Goal: Task Accomplishment & Management: Complete application form

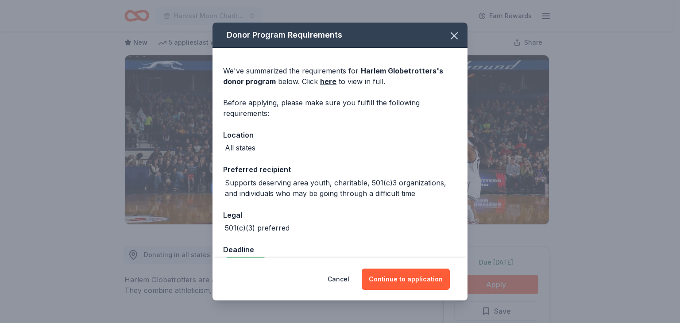
scroll to position [22, 0]
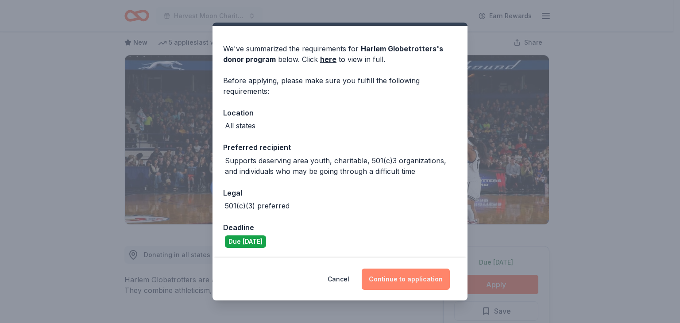
click at [421, 275] on button "Continue to application" at bounding box center [406, 279] width 88 height 21
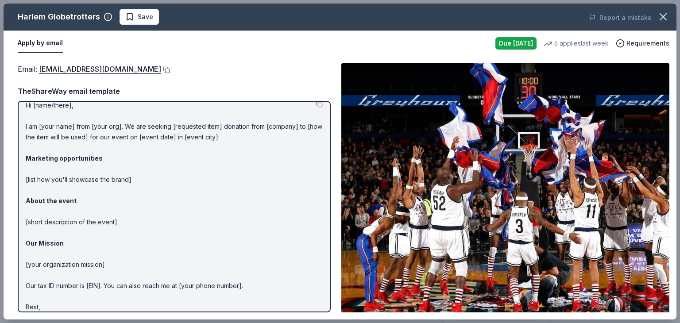
scroll to position [0, 0]
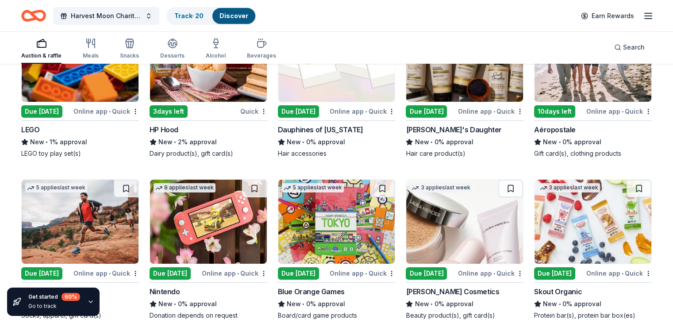
scroll to position [6886, 0]
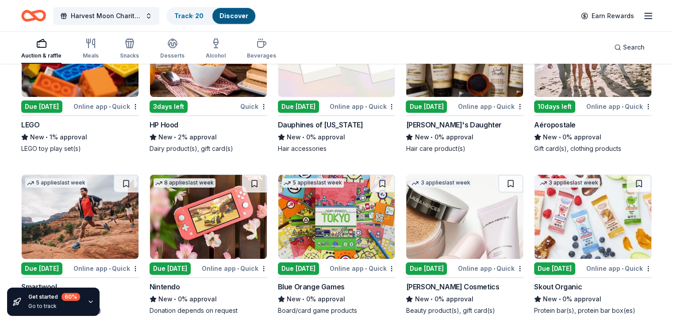
click at [84, 97] on img at bounding box center [80, 55] width 117 height 84
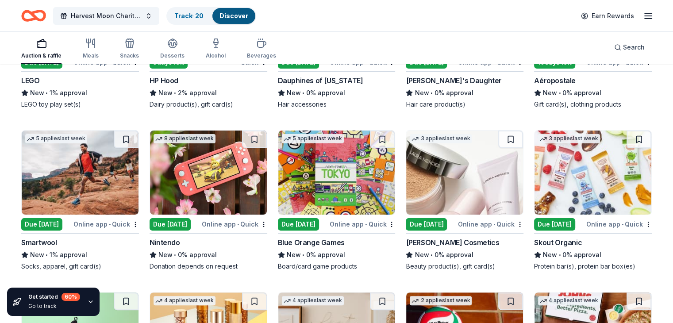
click at [470, 192] on img at bounding box center [464, 173] width 117 height 84
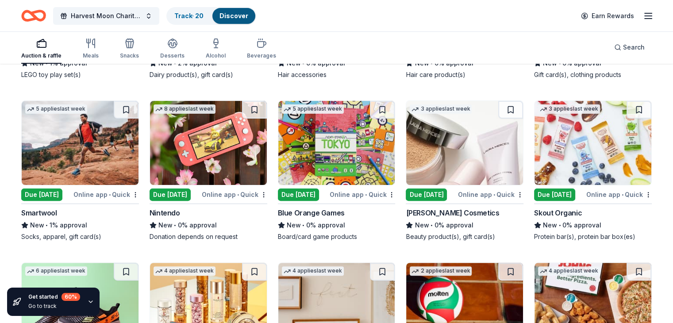
scroll to position [6975, 0]
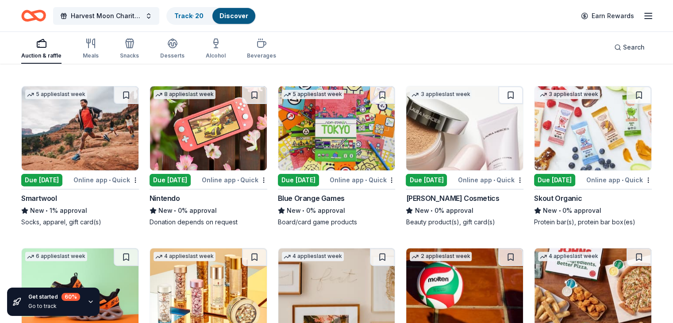
click at [217, 148] on img at bounding box center [208, 128] width 117 height 84
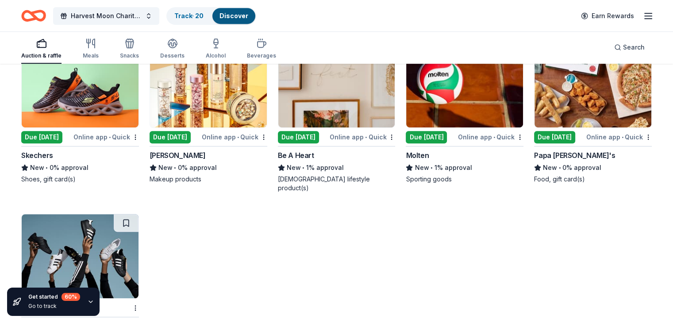
scroll to position [7100, 0]
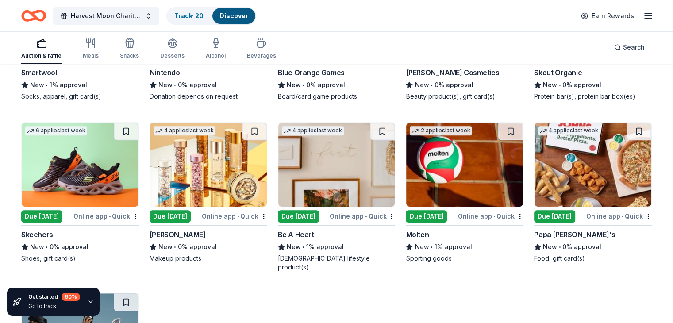
click at [559, 170] on img at bounding box center [593, 165] width 117 height 84
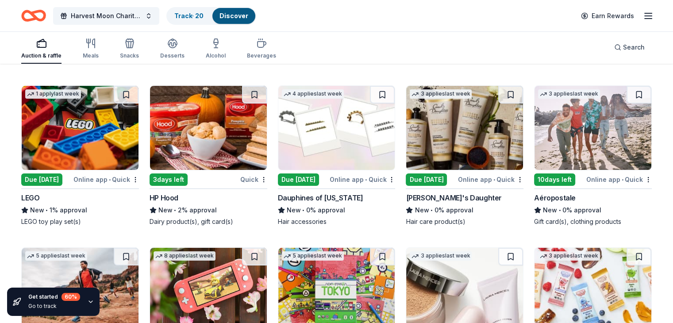
scroll to position [6791, 0]
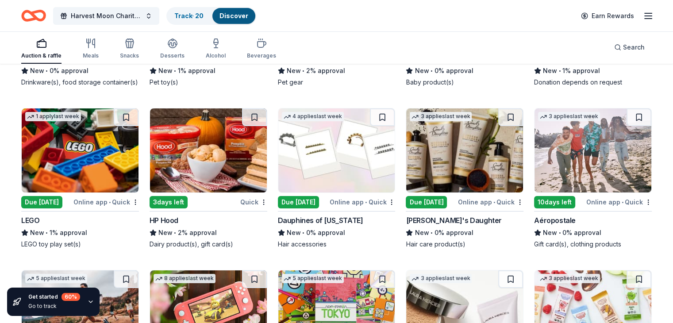
click at [491, 153] on img at bounding box center [464, 150] width 117 height 84
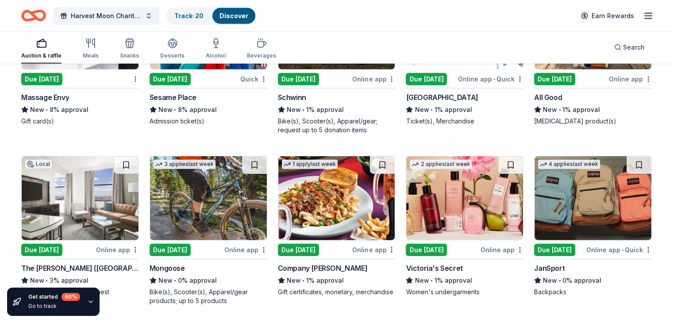
scroll to position [5640, 0]
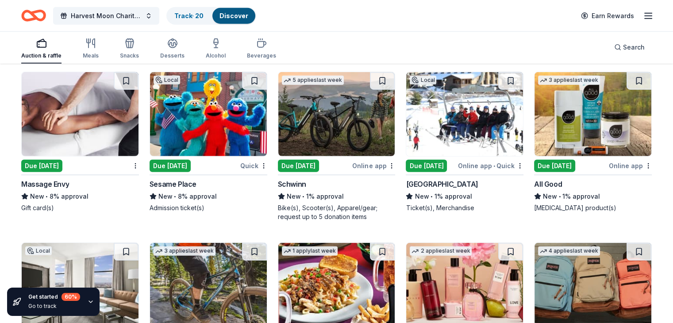
click at [439, 106] on img at bounding box center [464, 114] width 117 height 84
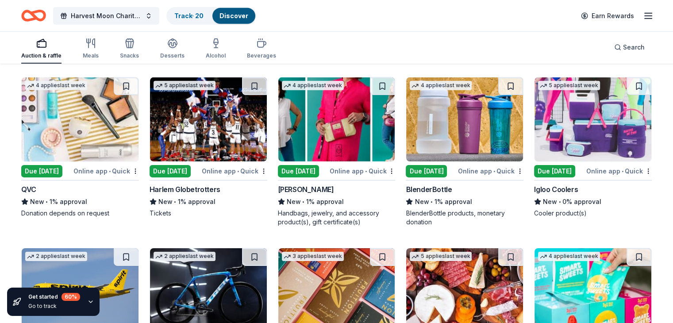
scroll to position [6082, 0]
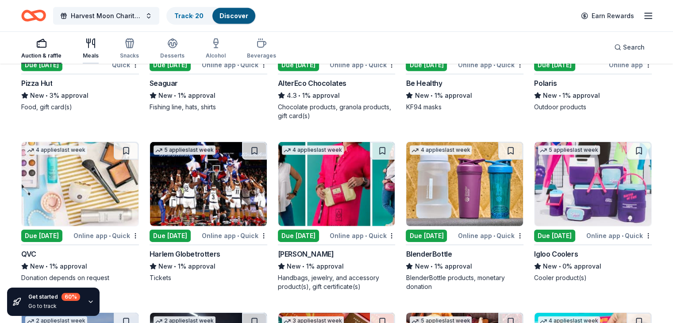
click at [99, 47] on div "button" at bounding box center [91, 43] width 16 height 11
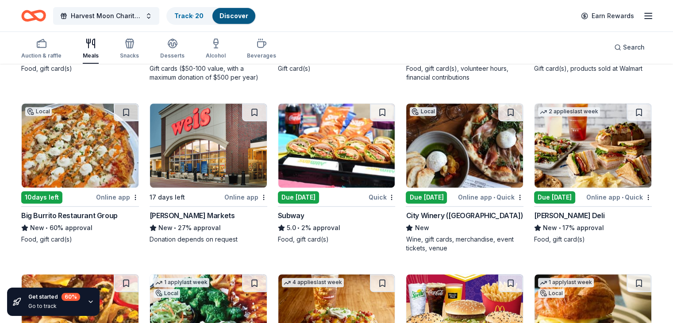
scroll to position [398, 0]
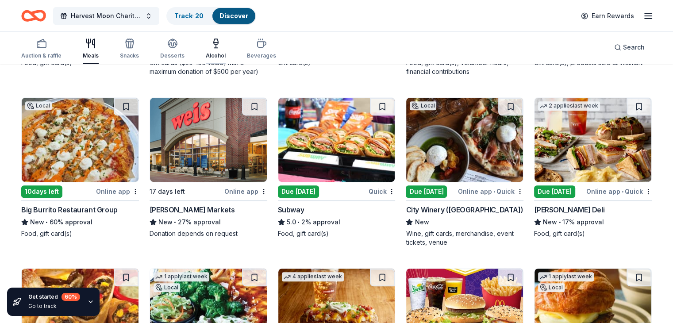
click at [216, 47] on icon "button" at bounding box center [216, 46] width 0 height 3
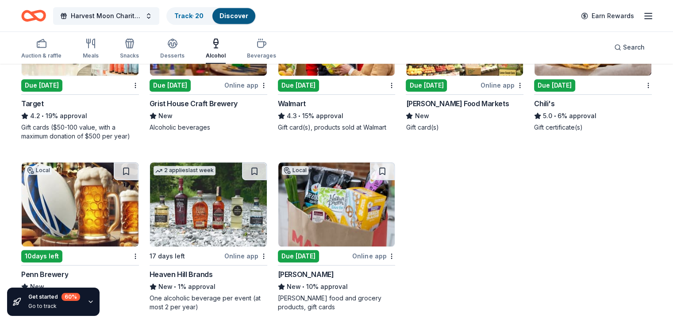
scroll to position [510, 0]
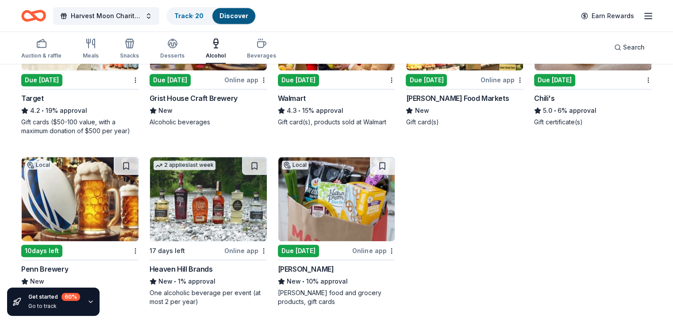
click at [110, 210] on img at bounding box center [80, 199] width 117 height 84
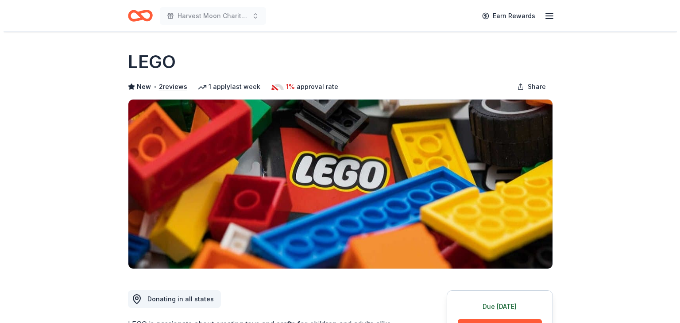
scroll to position [133, 0]
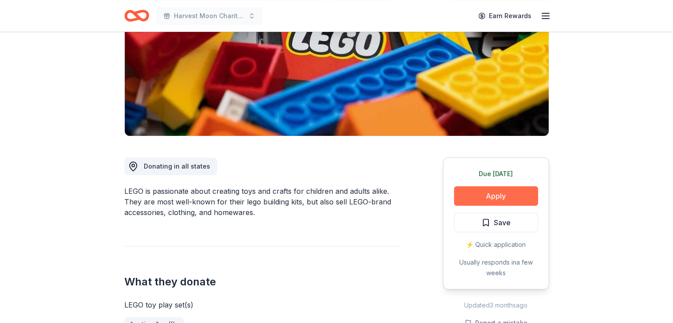
click at [489, 197] on button "Apply" at bounding box center [496, 195] width 84 height 19
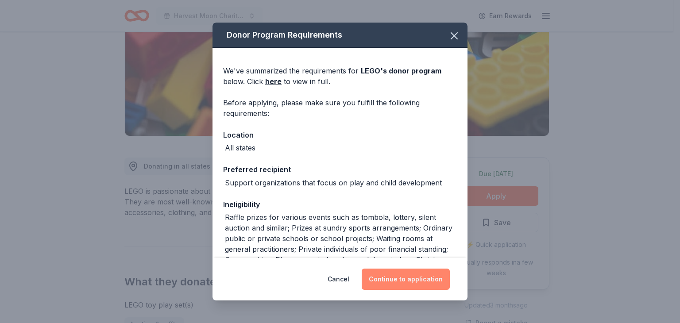
click at [441, 282] on button "Continue to application" at bounding box center [406, 279] width 88 height 21
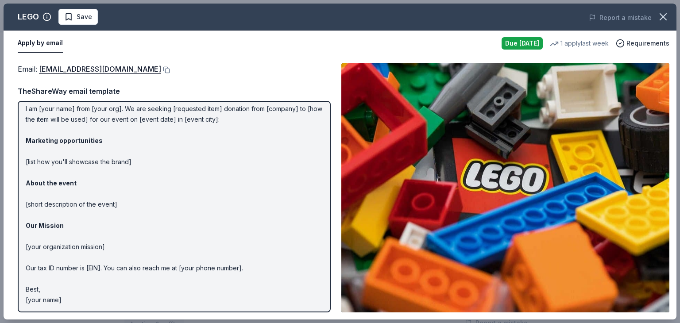
scroll to position [27, 0]
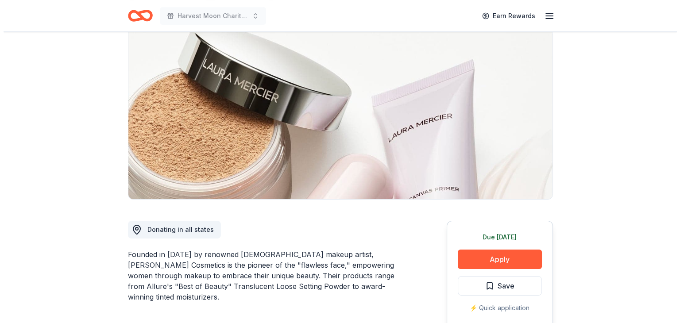
scroll to position [89, 0]
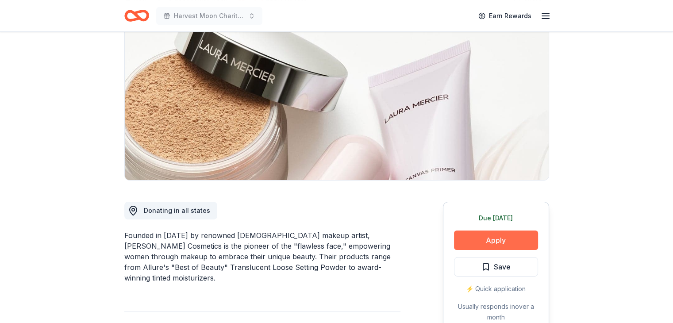
click at [484, 246] on button "Apply" at bounding box center [496, 240] width 84 height 19
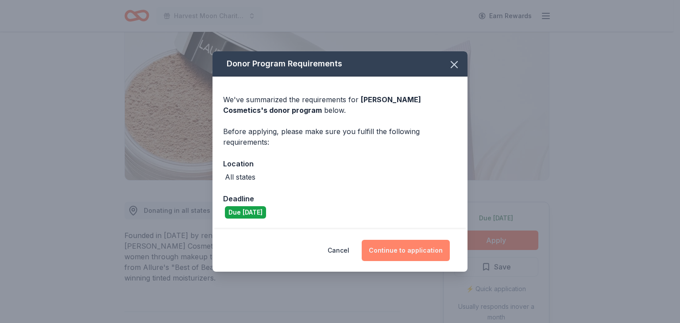
click at [416, 251] on button "Continue to application" at bounding box center [406, 250] width 88 height 21
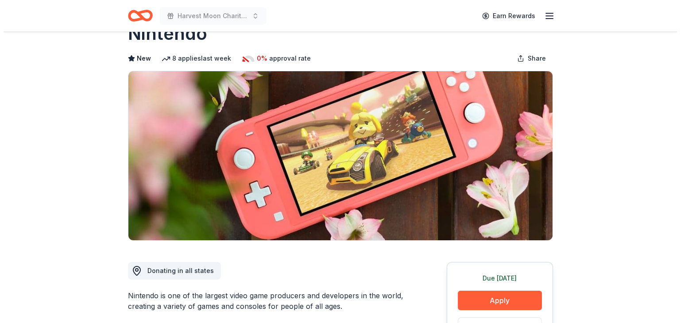
scroll to position [89, 0]
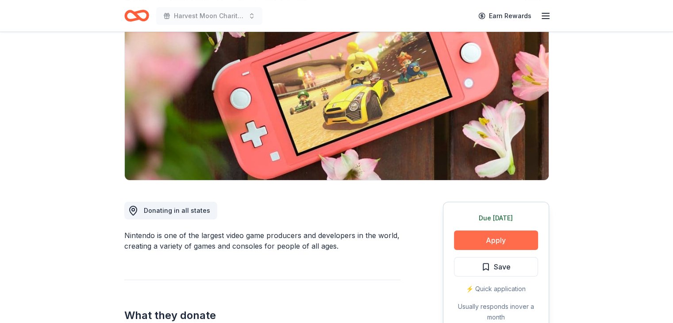
click at [505, 241] on button "Apply" at bounding box center [496, 240] width 84 height 19
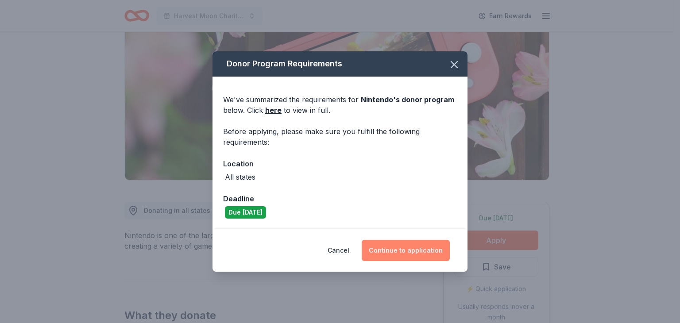
click at [392, 255] on button "Continue to application" at bounding box center [406, 250] width 88 height 21
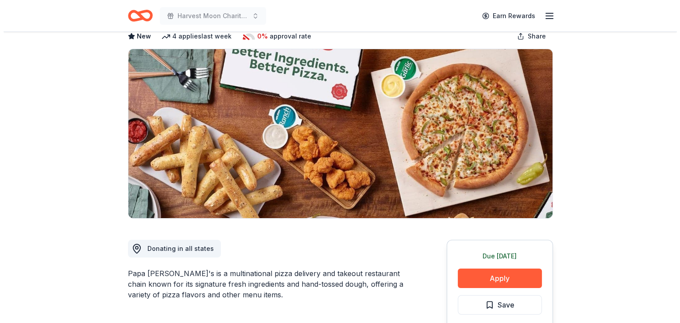
scroll to position [89, 0]
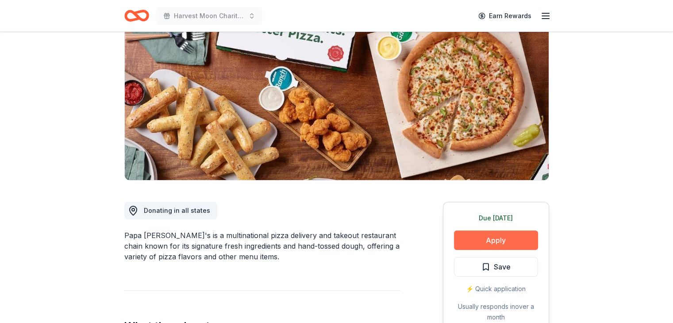
click at [483, 243] on button "Apply" at bounding box center [496, 240] width 84 height 19
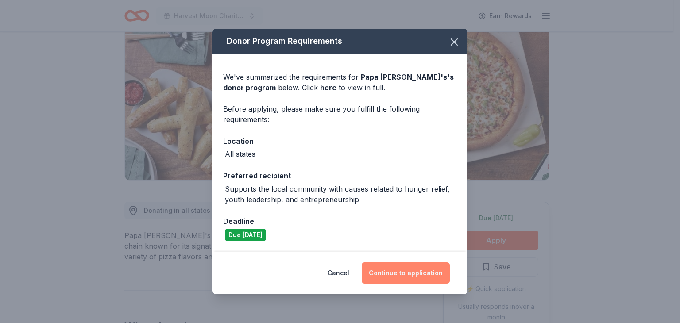
click at [390, 272] on button "Continue to application" at bounding box center [406, 272] width 88 height 21
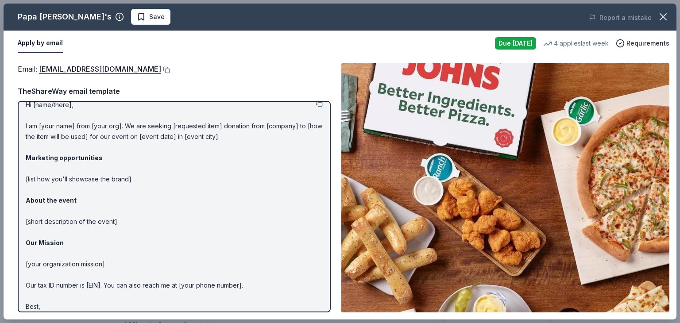
scroll to position [0, 0]
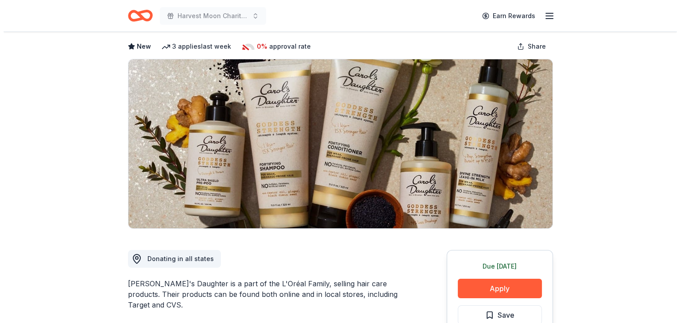
scroll to position [89, 0]
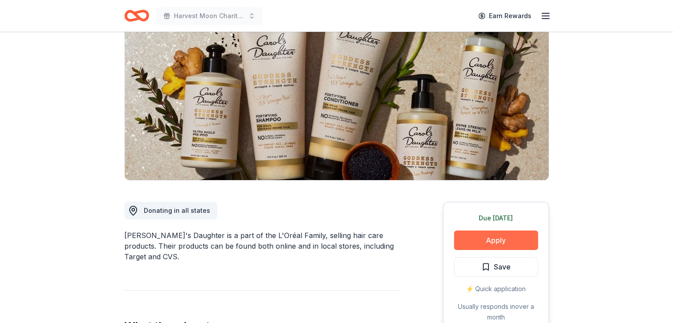
click at [492, 241] on button "Apply" at bounding box center [496, 240] width 84 height 19
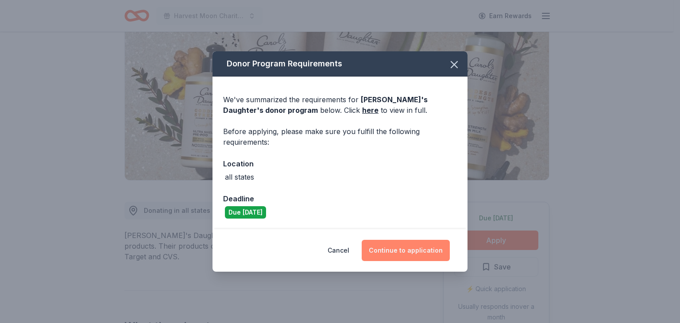
click at [390, 244] on button "Continue to application" at bounding box center [406, 250] width 88 height 21
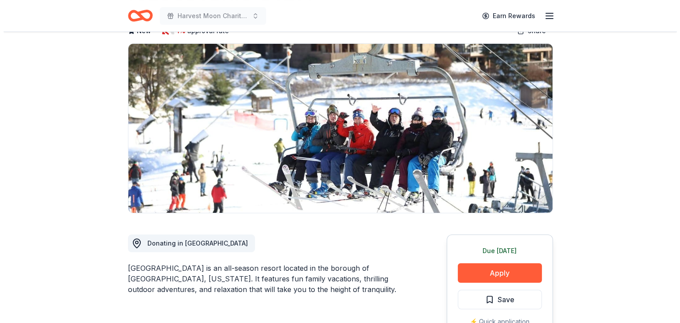
scroll to position [133, 0]
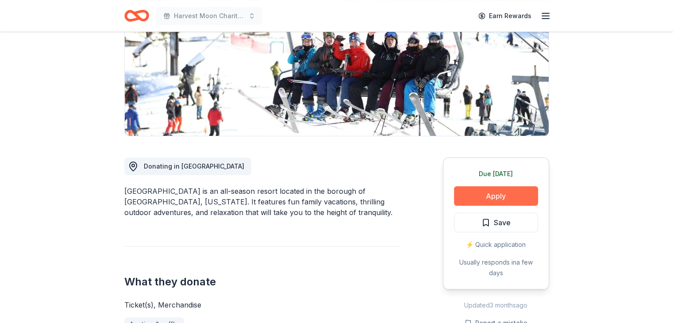
click at [497, 193] on button "Apply" at bounding box center [496, 195] width 84 height 19
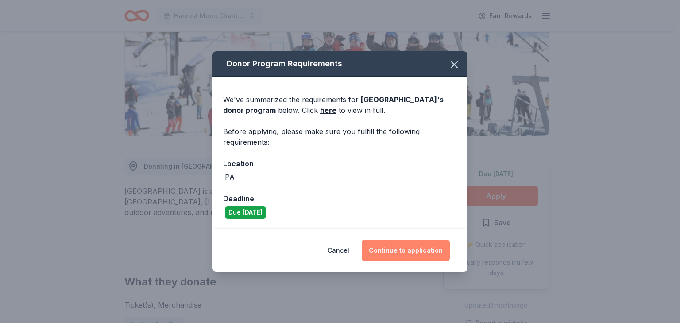
click at [424, 255] on button "Continue to application" at bounding box center [406, 250] width 88 height 21
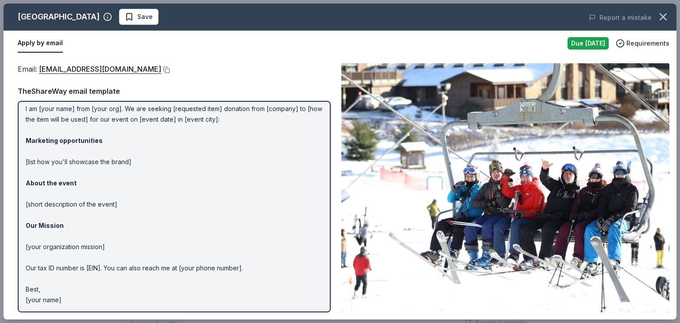
scroll to position [27, 0]
click at [516, 285] on img at bounding box center [505, 187] width 328 height 249
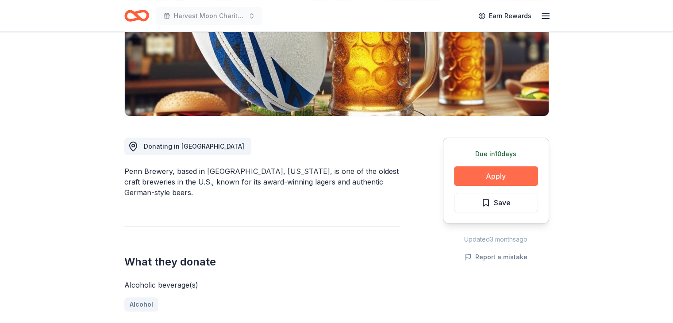
scroll to position [177, 0]
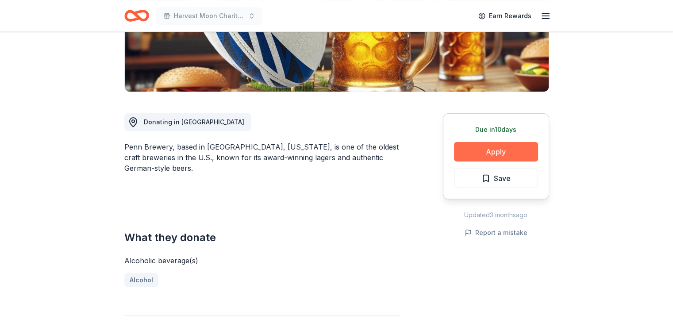
click at [491, 148] on button "Apply" at bounding box center [496, 151] width 84 height 19
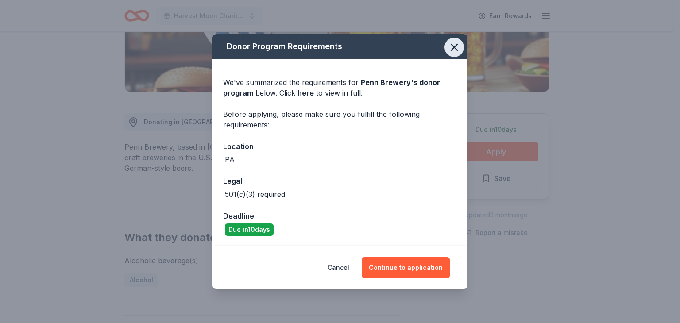
click at [451, 54] on button "button" at bounding box center [453, 47] width 19 height 19
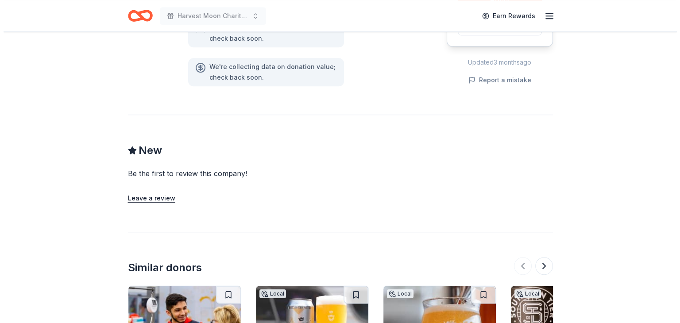
scroll to position [487, 0]
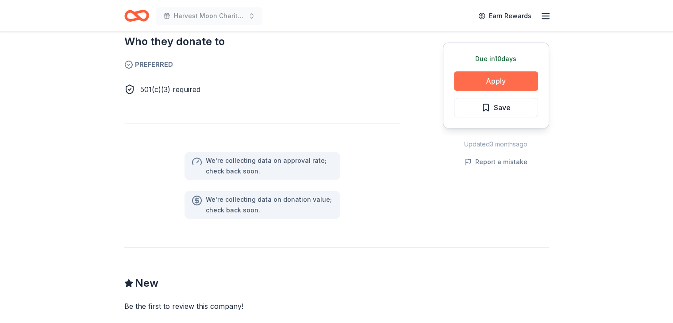
click at [524, 84] on button "Apply" at bounding box center [496, 80] width 84 height 19
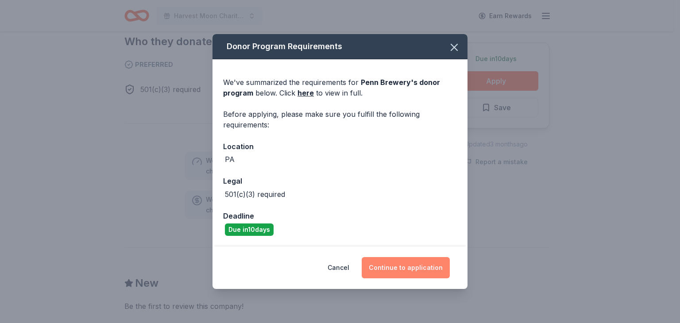
click at [433, 272] on button "Continue to application" at bounding box center [406, 267] width 88 height 21
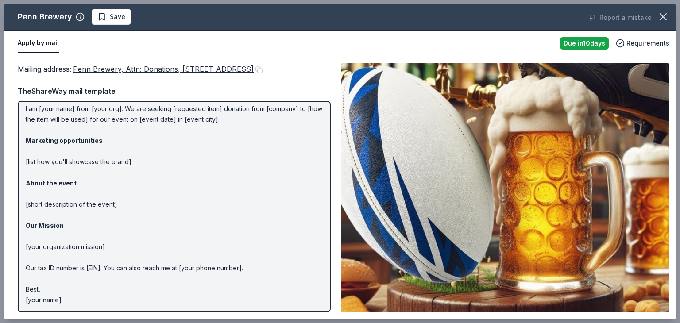
scroll to position [27, 0]
click at [58, 301] on p "Hi [name/there], I am [your name] from [your org]. We are seeking [requested it…" at bounding box center [174, 193] width 297 height 223
click at [56, 293] on p "Hi [name/there], I am [your name] from [your org]. We are seeking [requested it…" at bounding box center [174, 193] width 297 height 223
click at [113, 182] on p "Hi [name/there], I am [your name] from [your org]. We are seeking [requested it…" at bounding box center [174, 193] width 297 height 223
click at [91, 121] on p "Hi [name/there], I am [your name] from [your org]. We are seeking [requested it…" at bounding box center [174, 193] width 297 height 223
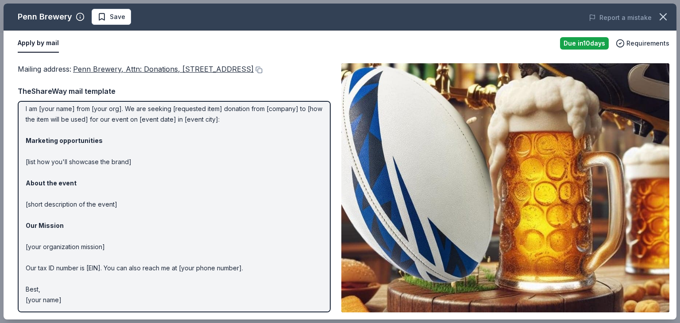
click at [91, 120] on p "Hi [name/there], I am [your name] from [your org]. We are seeking [requested it…" at bounding box center [174, 193] width 297 height 223
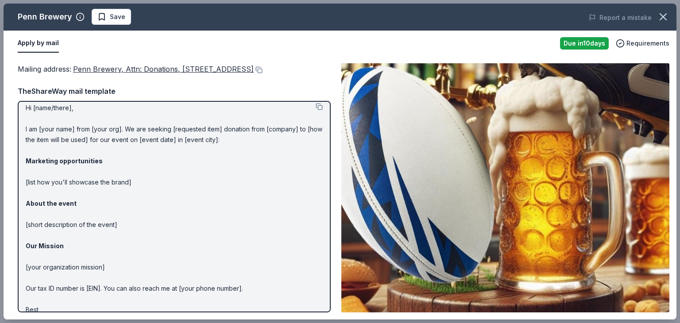
scroll to position [0, 0]
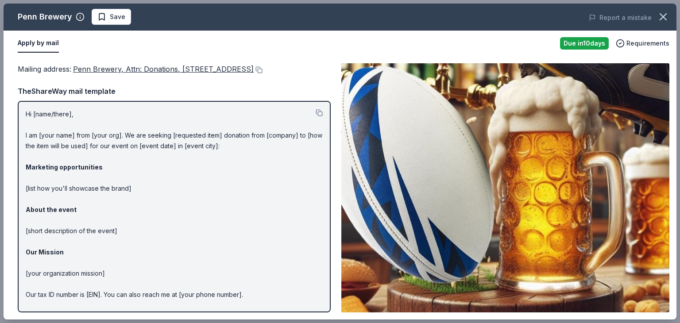
click at [90, 131] on p "Hi [name/there], I am [your name] from [your org]. We are seeking [requested it…" at bounding box center [174, 220] width 297 height 223
click at [308, 110] on p "Hi [name/there], I am [your name] from [your org]. We are seeking [requested it…" at bounding box center [174, 220] width 297 height 223
click at [316, 116] on div at bounding box center [319, 114] width 7 height 11
click at [312, 107] on div "Hi [name/there], I am [your name] from [your org]. We are seeking [requested it…" at bounding box center [174, 207] width 313 height 212
click at [316, 110] on button at bounding box center [319, 112] width 7 height 7
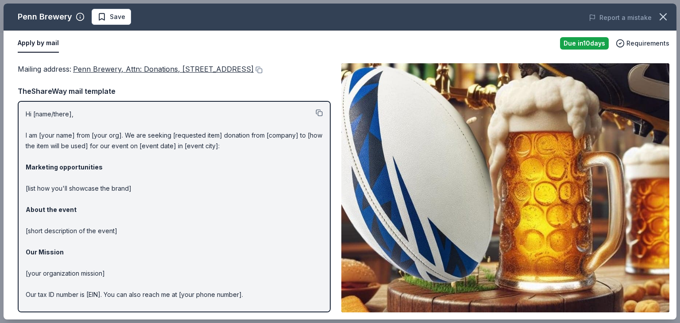
click at [316, 112] on button at bounding box center [319, 112] width 7 height 7
